Goal: Find contact information: Obtain details needed to contact an individual or organization

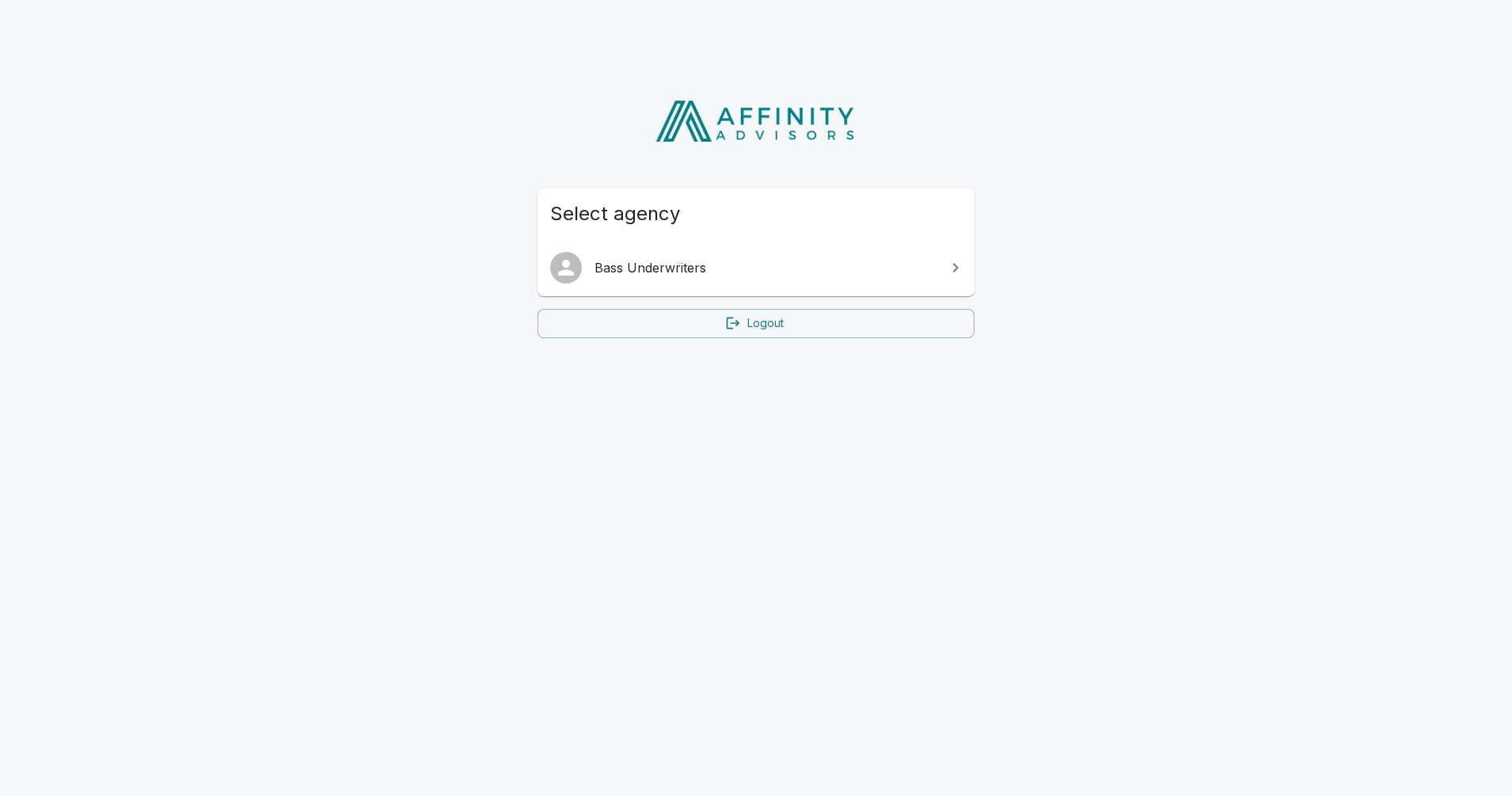
click at [695, 266] on span "Bass Underwriters" at bounding box center [765, 267] width 342 height 19
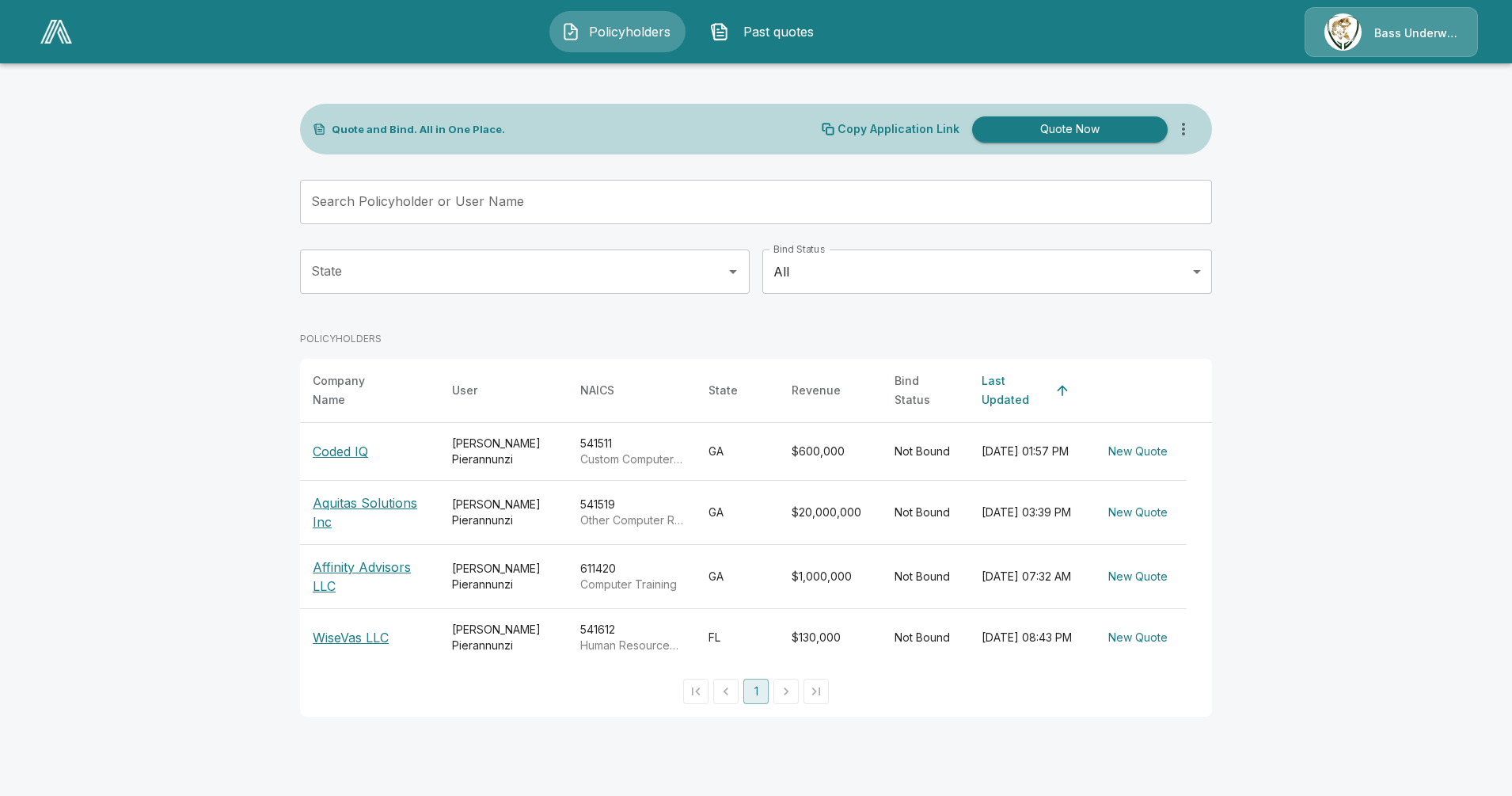
click at [356, 441] on p "Coded IQ" at bounding box center [340, 450] width 55 height 19
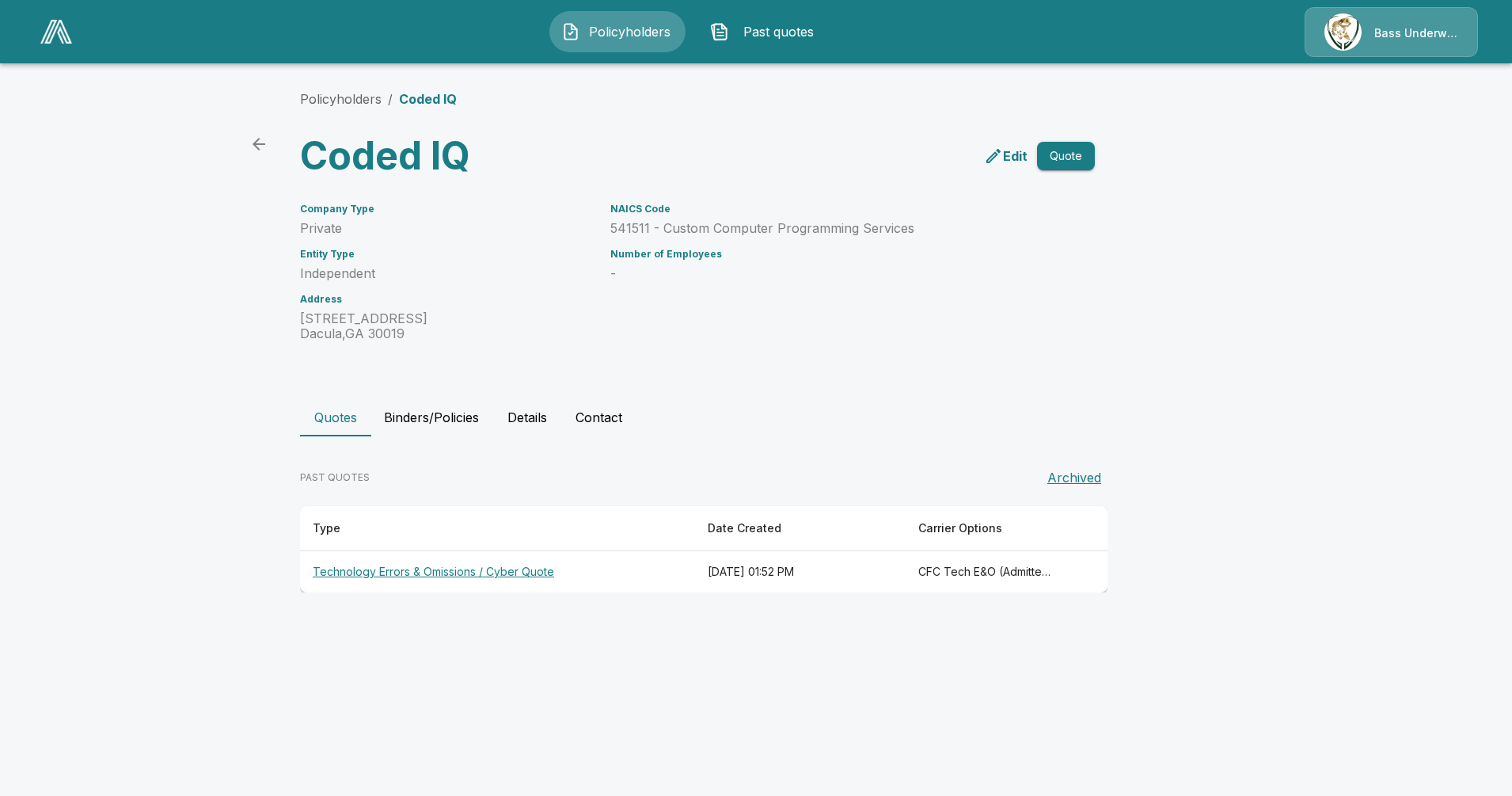
click at [529, 413] on button "Details" at bounding box center [527, 417] width 71 height 38
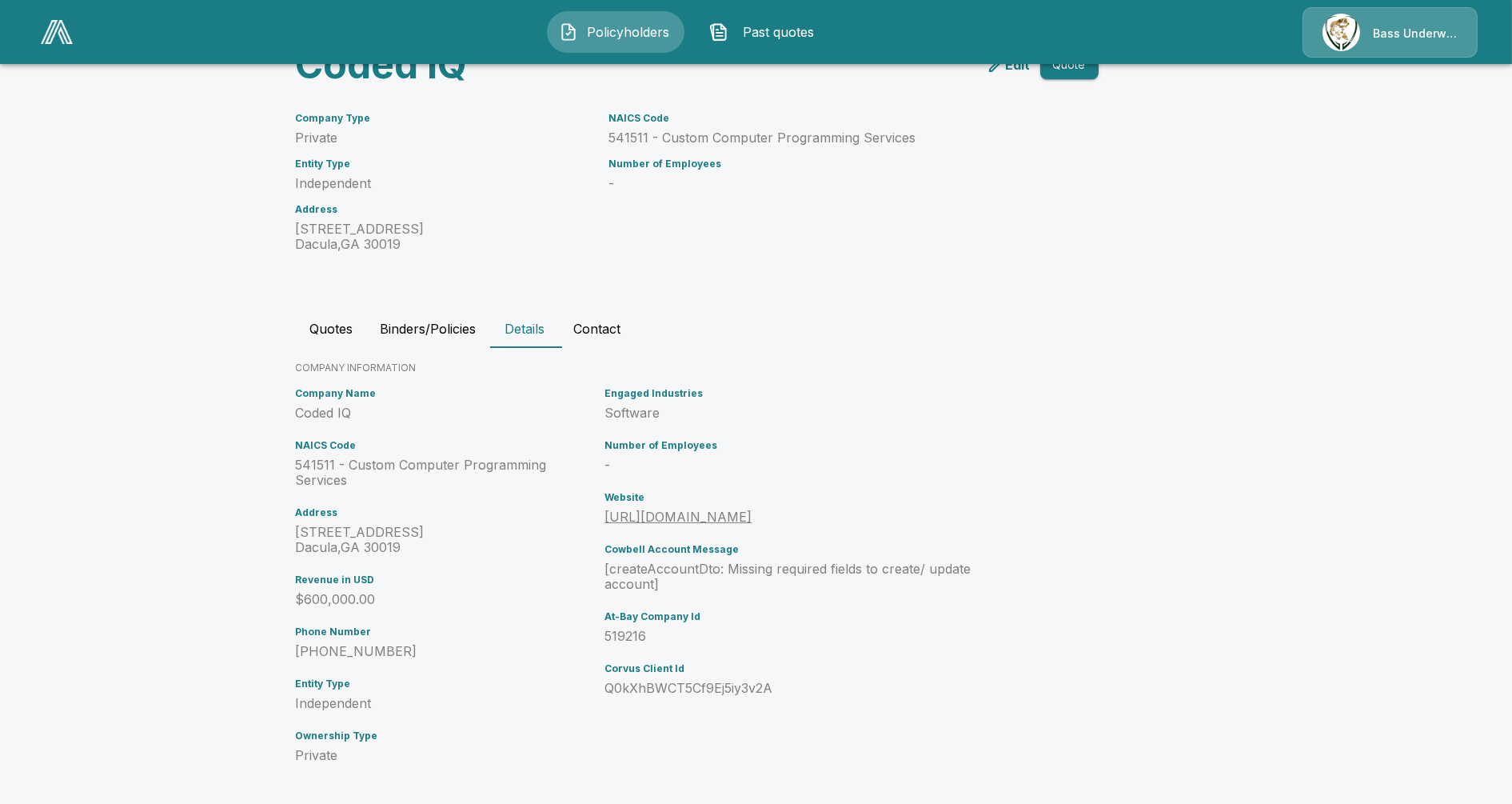
scroll to position [100, 0]
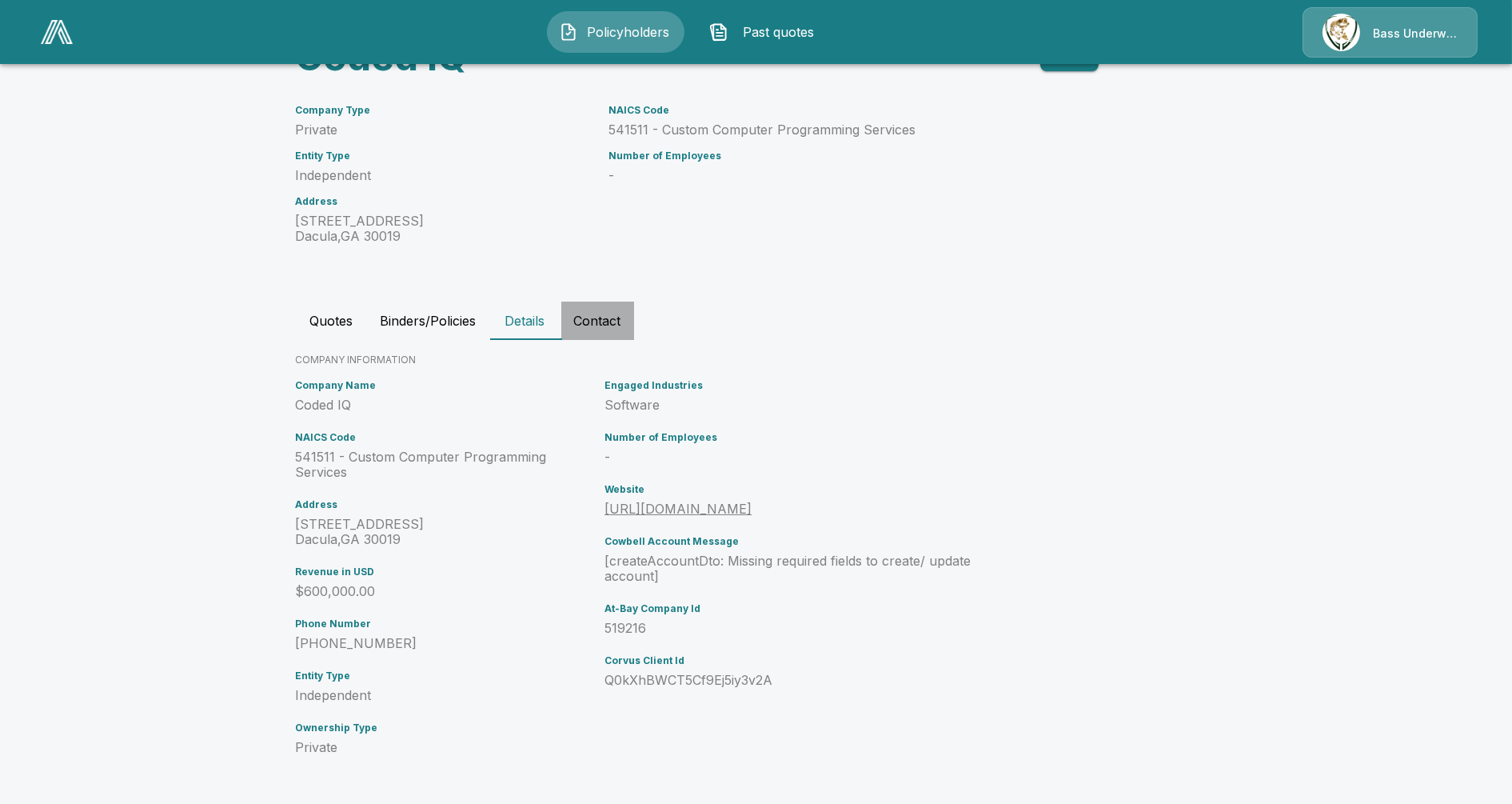
click at [625, 311] on button "Contact" at bounding box center [597, 321] width 72 height 39
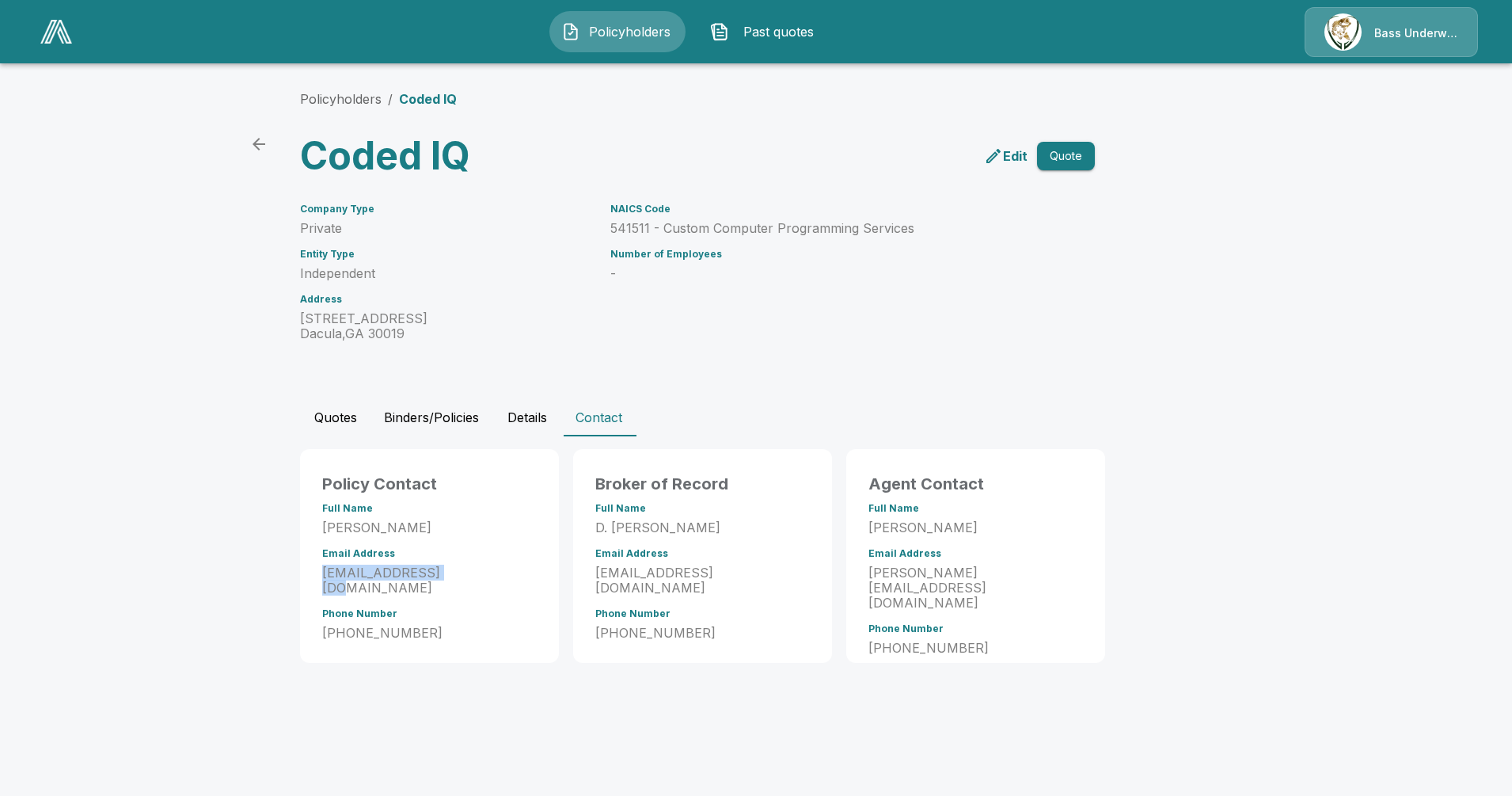
drag, startPoint x: 454, startPoint y: 575, endPoint x: 304, endPoint y: 577, distance: 150.0
click at [304, 577] on div "Policy Contact Full Name [PERSON_NAME] Email Address [EMAIL_ADDRESS][DOMAIN_NAM…" at bounding box center [428, 555] width 258 height 213
drag, startPoint x: 304, startPoint y: 577, endPoint x: 349, endPoint y: 574, distance: 45.1
copy p "[EMAIL_ADDRESS][DOMAIN_NAME]"
click at [339, 413] on button "Quotes" at bounding box center [335, 417] width 71 height 38
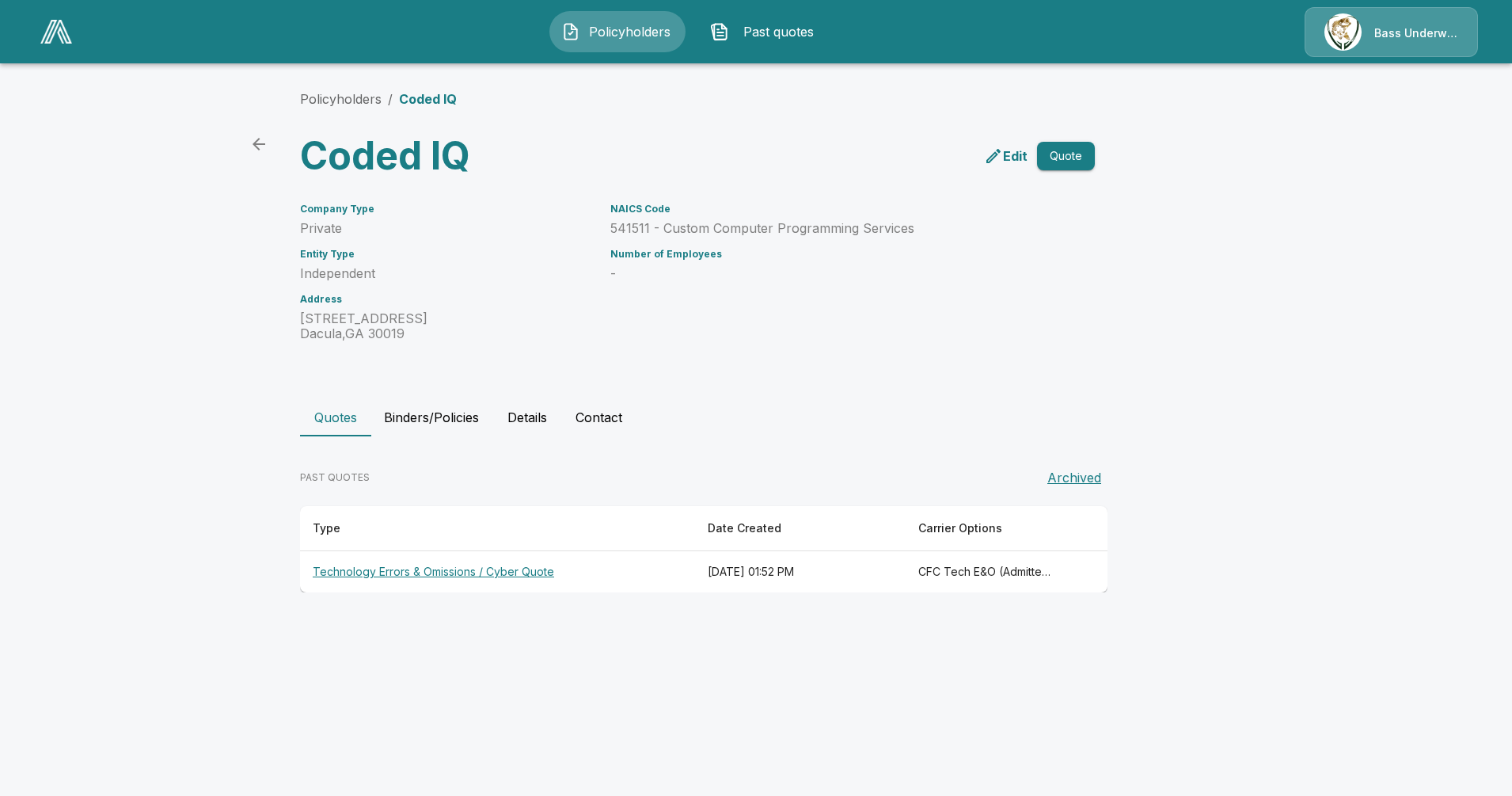
click at [405, 568] on th "Technology Errors & Omissions / Cyber Quote" at bounding box center [497, 572] width 395 height 42
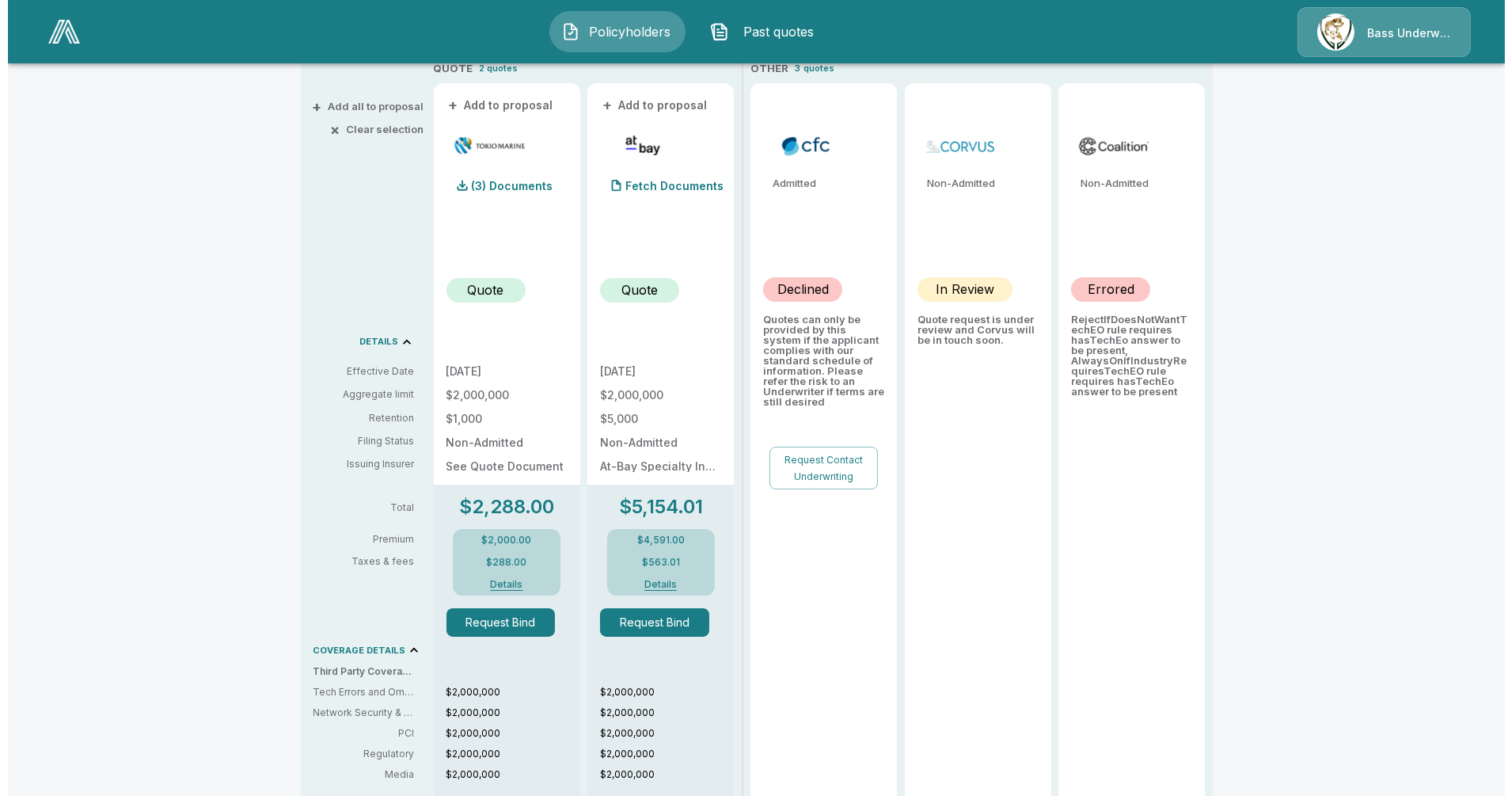
scroll to position [350, 0]
click at [487, 286] on p "Quote" at bounding box center [477, 288] width 36 height 19
click at [513, 190] on div "(3) Documents" at bounding box center [491, 185] width 107 height 31
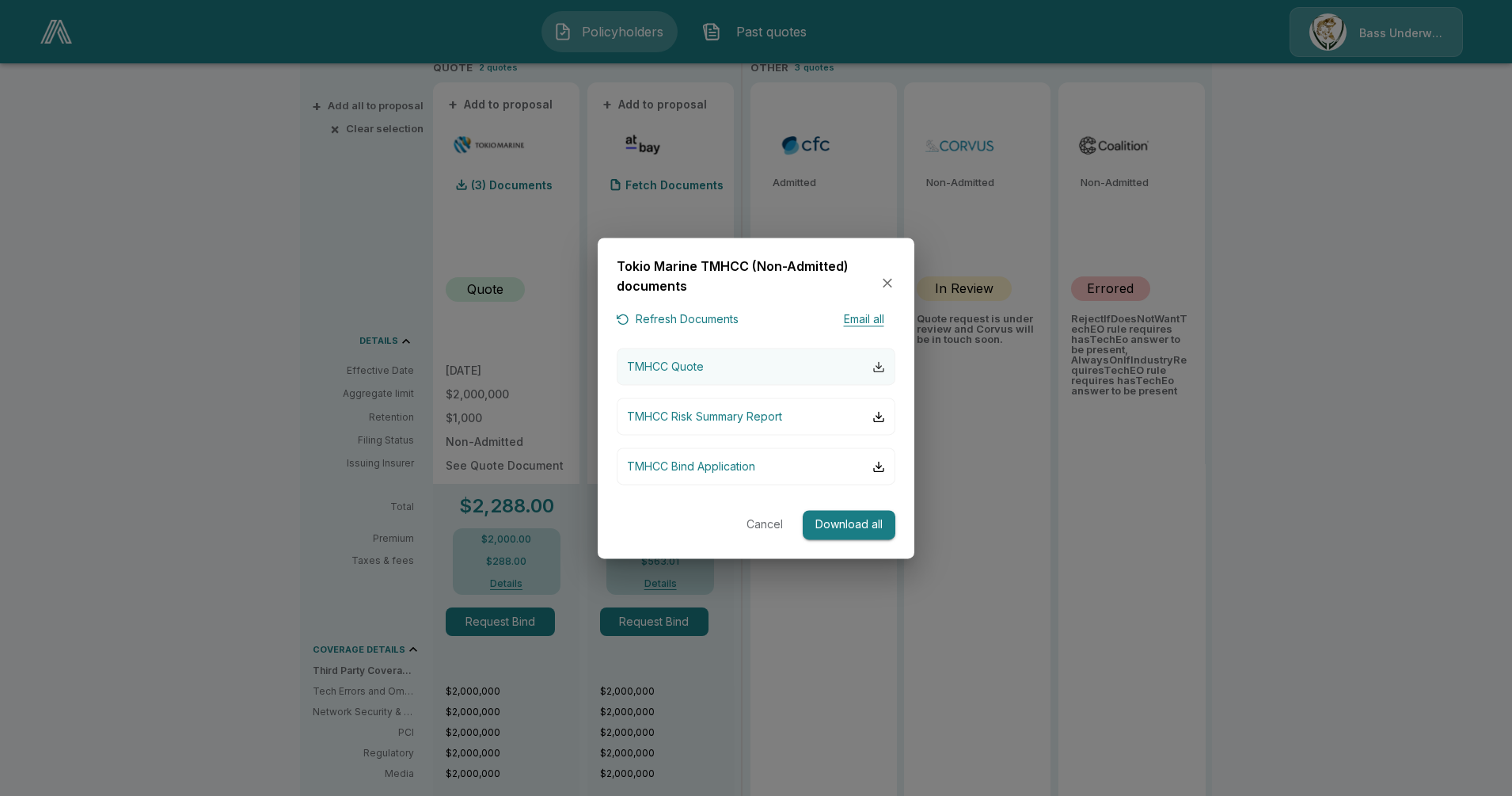
click at [881, 366] on div "button" at bounding box center [878, 367] width 13 height 13
